Goal: Find specific page/section: Find specific page/section

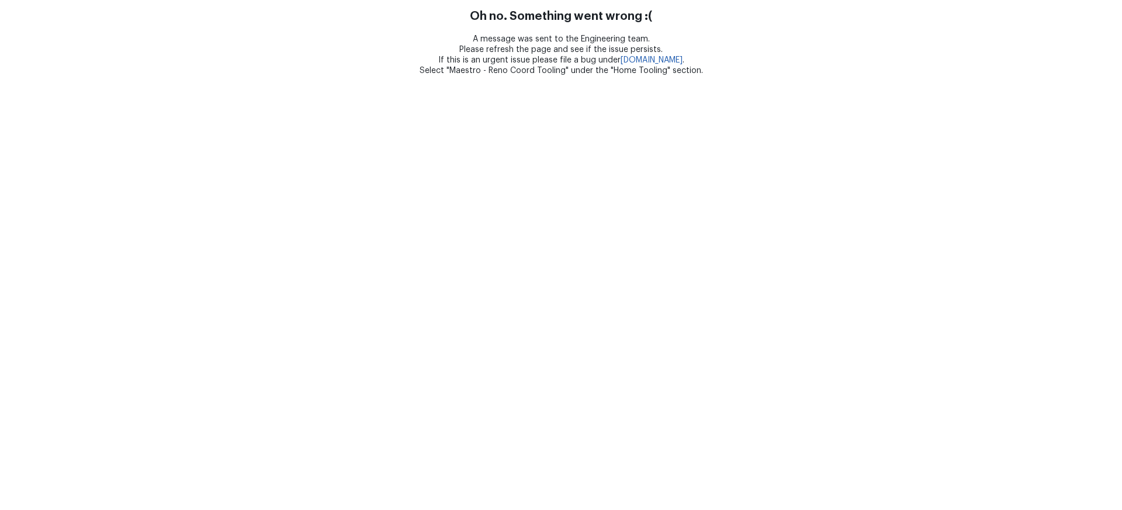
click at [1024, 76] on html "Oh no. Something went wrong :( A message was sent to the Engineering team. Plea…" at bounding box center [561, 38] width 1122 height 76
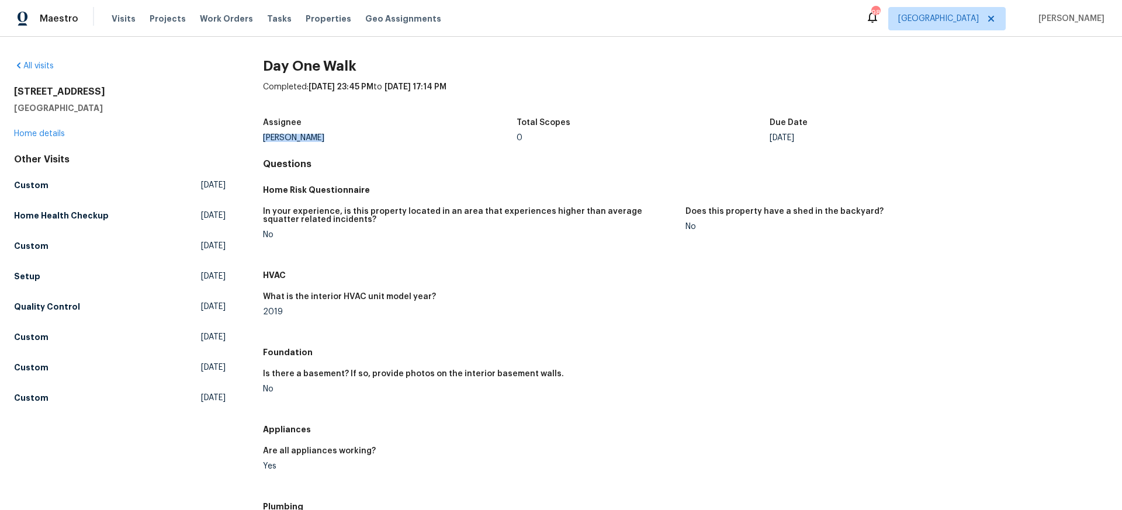
scroll to position [1, 0]
click at [308, 20] on span "Properties" at bounding box center [329, 19] width 46 height 12
